Goal: Contribute content

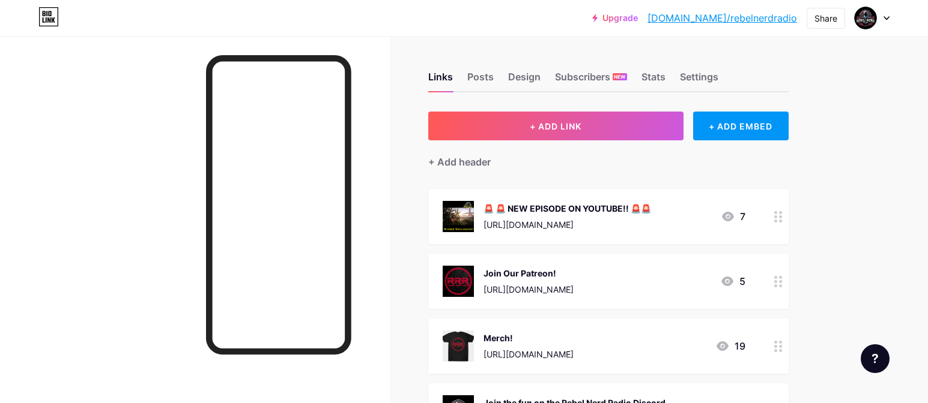
click at [525, 210] on div "🚨 🚨 NEW EPISODE ON YOUTUBE!! 🚨🚨" at bounding box center [567, 208] width 168 height 13
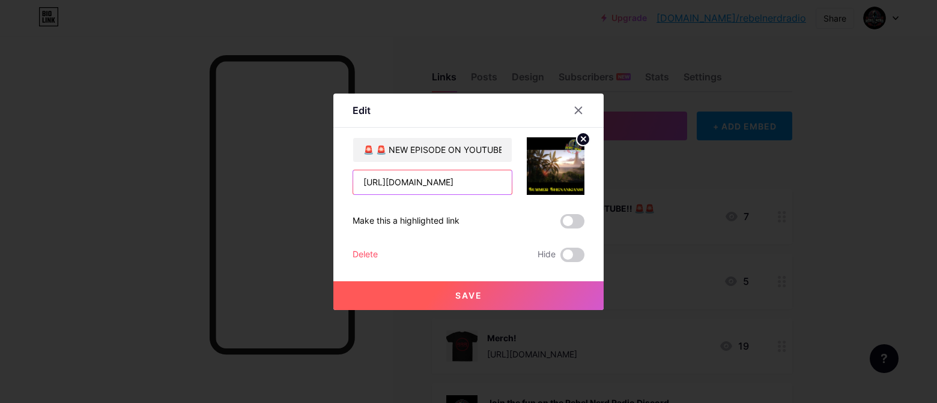
click at [497, 189] on input "[URL][DOMAIN_NAME]" at bounding box center [432, 183] width 159 height 24
paste input "1w3NODHV3EM"
type input "[URL][DOMAIN_NAME]"
click at [578, 141] on circle at bounding box center [582, 139] width 13 height 13
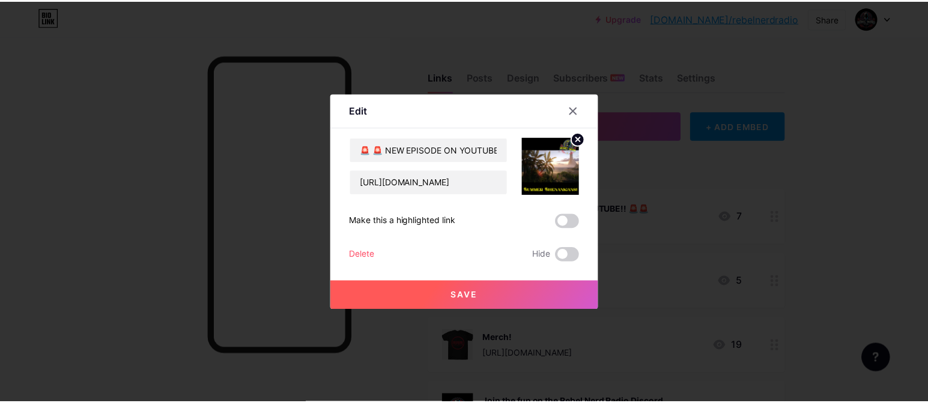
scroll to position [0, 0]
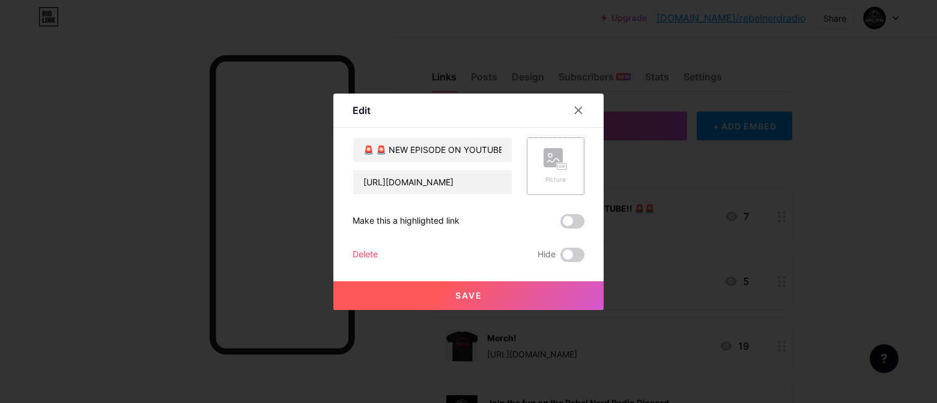
click at [558, 156] on icon at bounding box center [555, 159] width 24 height 22
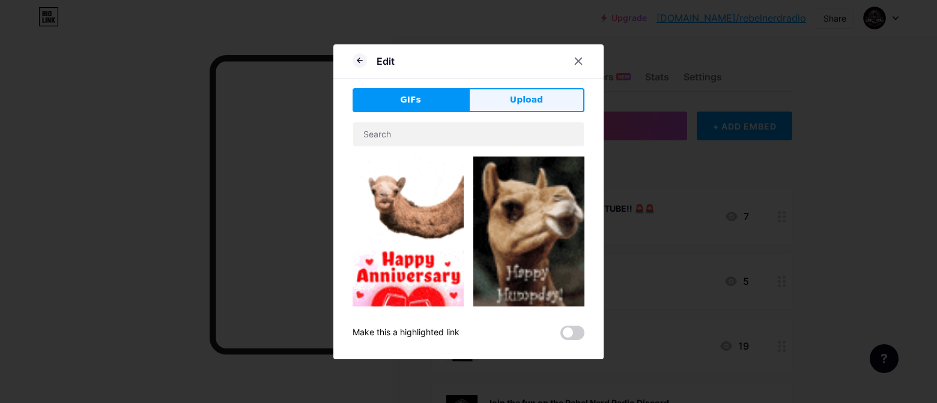
click at [483, 107] on button "Upload" at bounding box center [526, 100] width 116 height 24
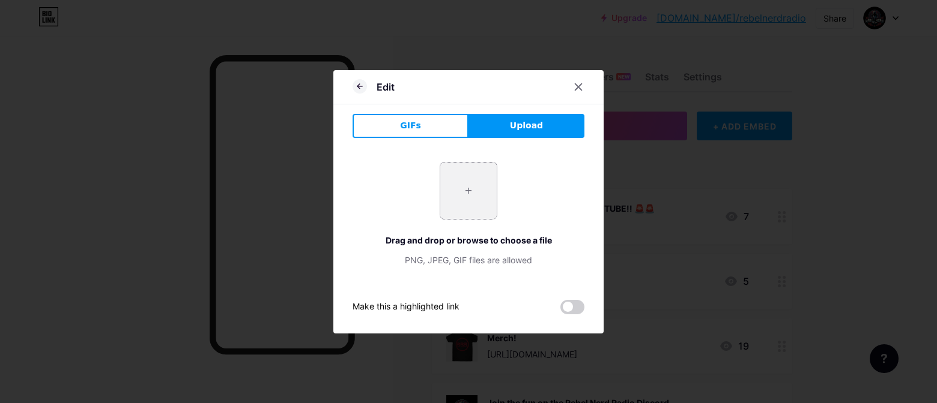
click at [455, 189] on input "file" at bounding box center [468, 191] width 56 height 56
type input "C:\fakepath\rebel nerd con 1400.jpg"
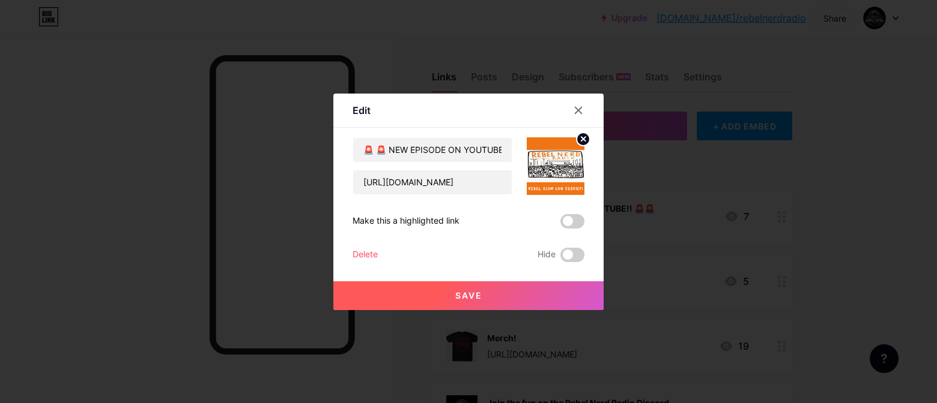
click at [513, 299] on button "Save" at bounding box center [468, 296] width 270 height 29
